Goal: Transaction & Acquisition: Subscribe to service/newsletter

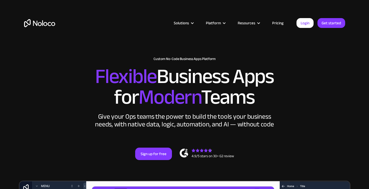
click at [278, 25] on link "Pricing" at bounding box center [278, 23] width 24 height 7
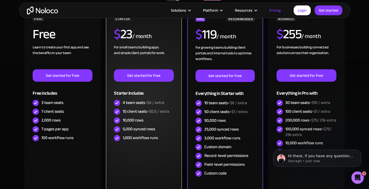
scroll to position [78, 0]
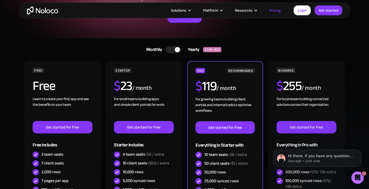
click at [172, 48] on div at bounding box center [174, 49] width 16 height 7
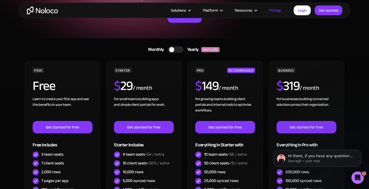
click at [175, 49] on div at bounding box center [176, 49] width 16 height 7
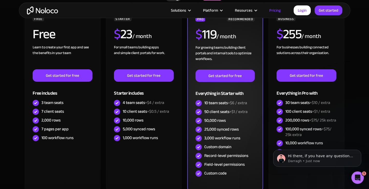
scroll to position [155, 0]
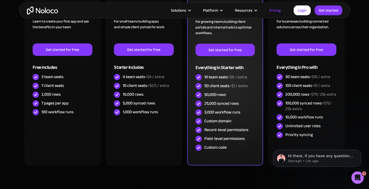
click at [223, 95] on div "50,000 rows" at bounding box center [215, 95] width 22 height 6
copy div "rows"
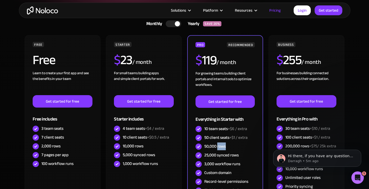
scroll to position [130, 0]
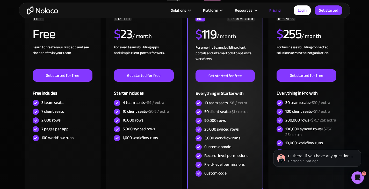
click at [228, 112] on div "50 client seats +$1 / extra" at bounding box center [225, 112] width 43 height 6
copy div "50 client seats +$1 / extra"
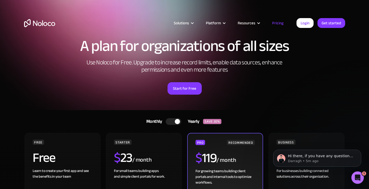
scroll to position [0, 0]
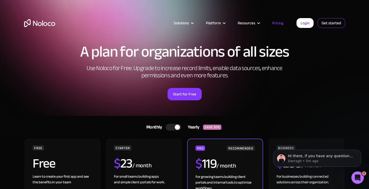
click at [334, 22] on link "Get started" at bounding box center [332, 23] width 28 height 10
